Goal: Task Accomplishment & Management: Manage account settings

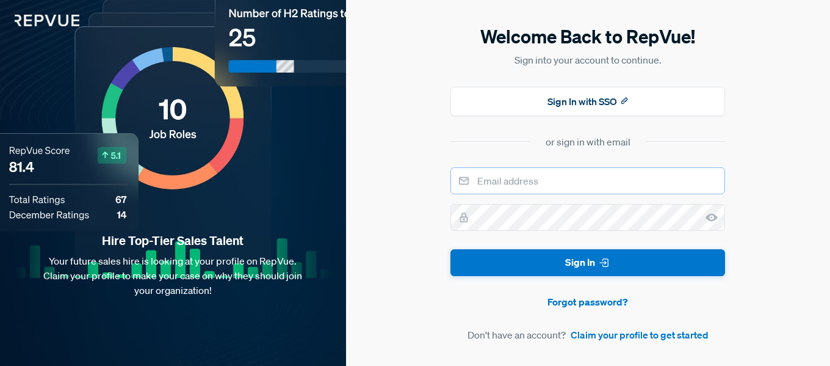
click at [554, 178] on input "email" at bounding box center [588, 180] width 275 height 27
type input "[EMAIL_ADDRESS][DOMAIN_NAME]"
click at [711, 215] on icon at bounding box center [712, 217] width 12 height 12
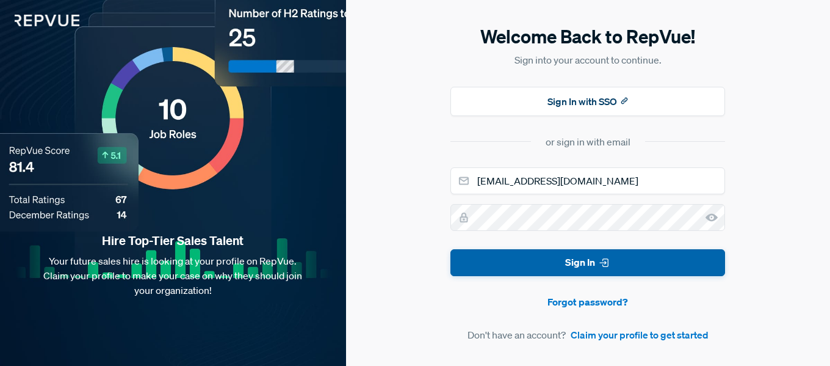
click at [472, 257] on button "Sign In" at bounding box center [588, 262] width 275 height 27
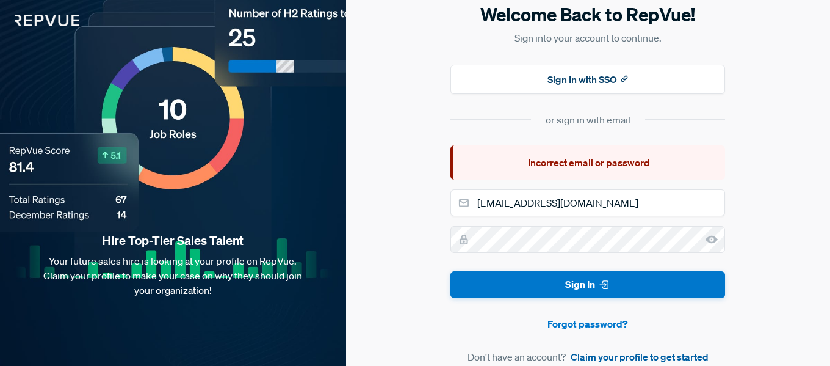
click at [647, 358] on link "Claim your profile to get started" at bounding box center [640, 356] width 138 height 15
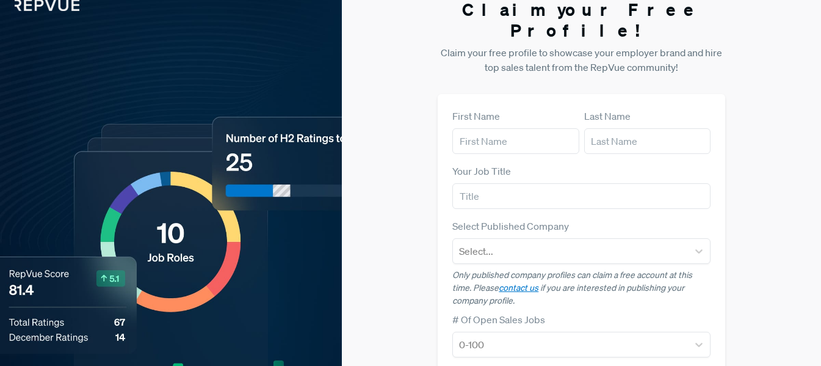
scroll to position [12, 0]
